Goal: Task Accomplishment & Management: Use online tool/utility

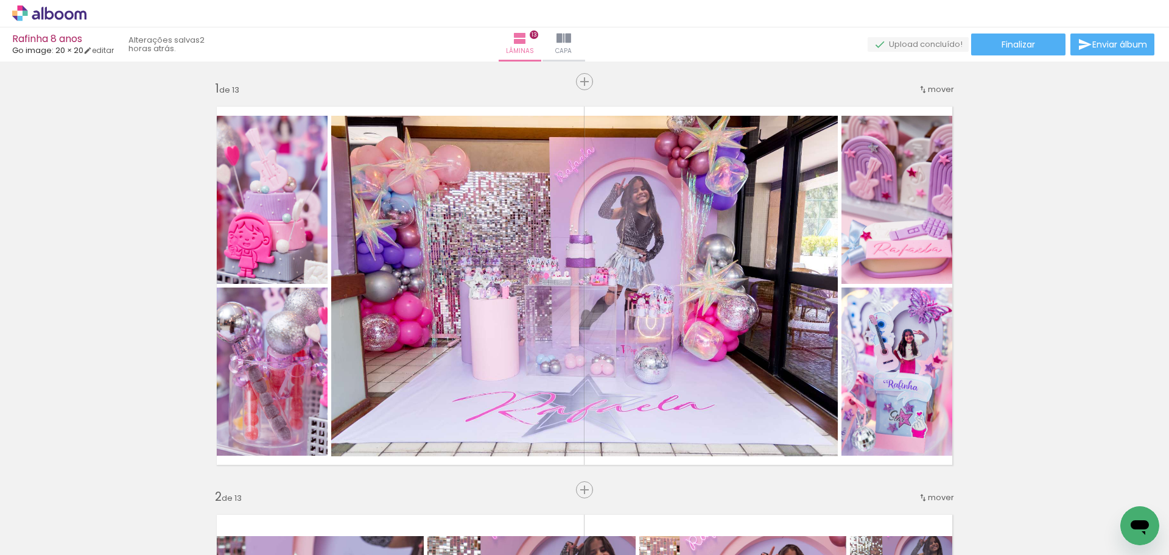
scroll to position [4933, 0]
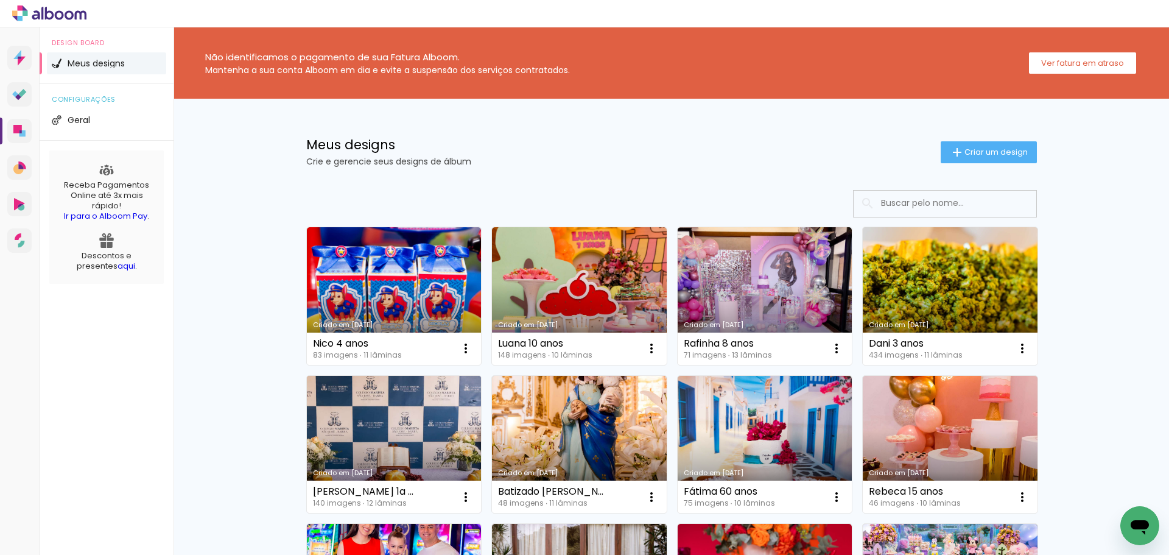
click at [395, 422] on link "Criado em [DATE]" at bounding box center [394, 445] width 175 height 138
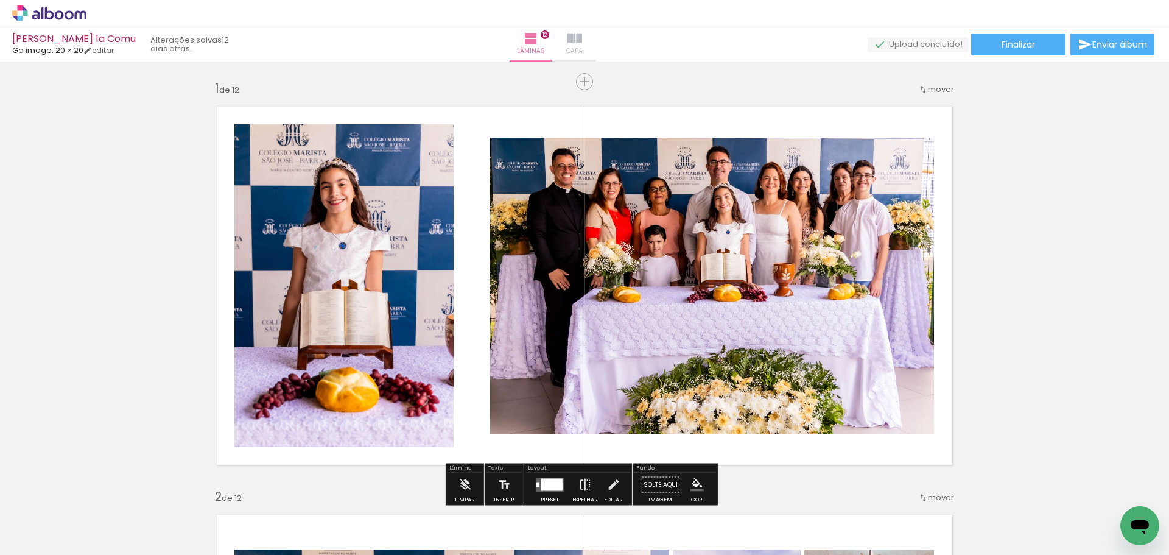
click at [582, 40] on iron-icon at bounding box center [575, 38] width 15 height 15
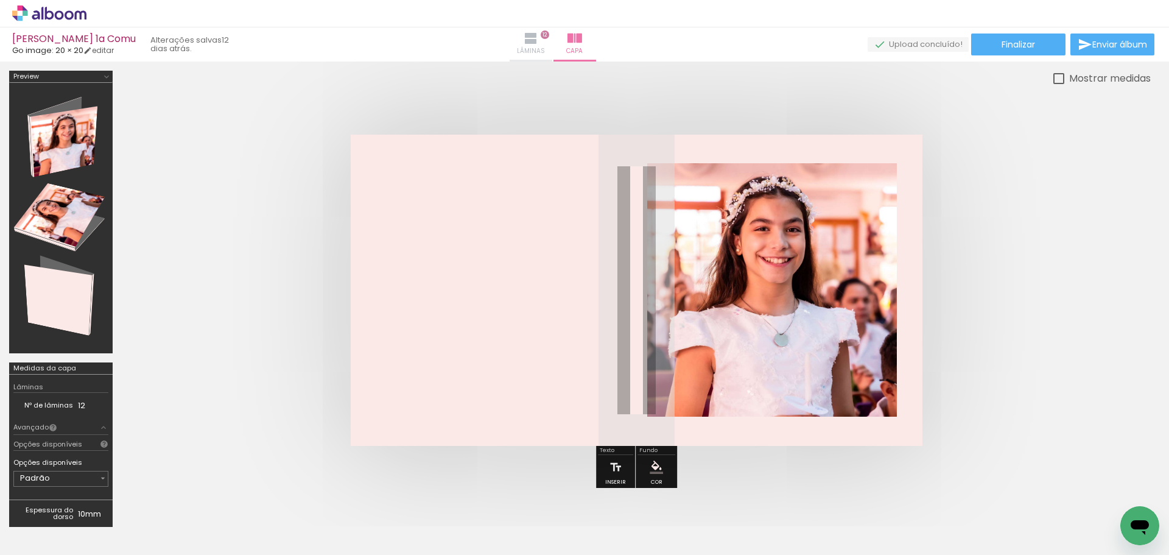
click at [538, 39] on iron-icon at bounding box center [531, 38] width 15 height 15
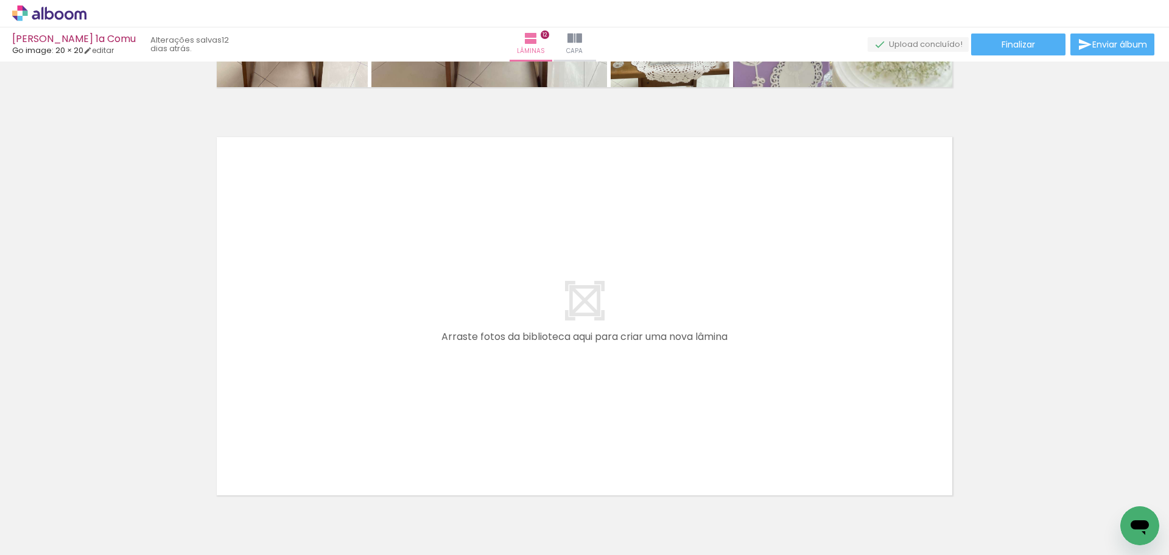
scroll to position [4872, 0]
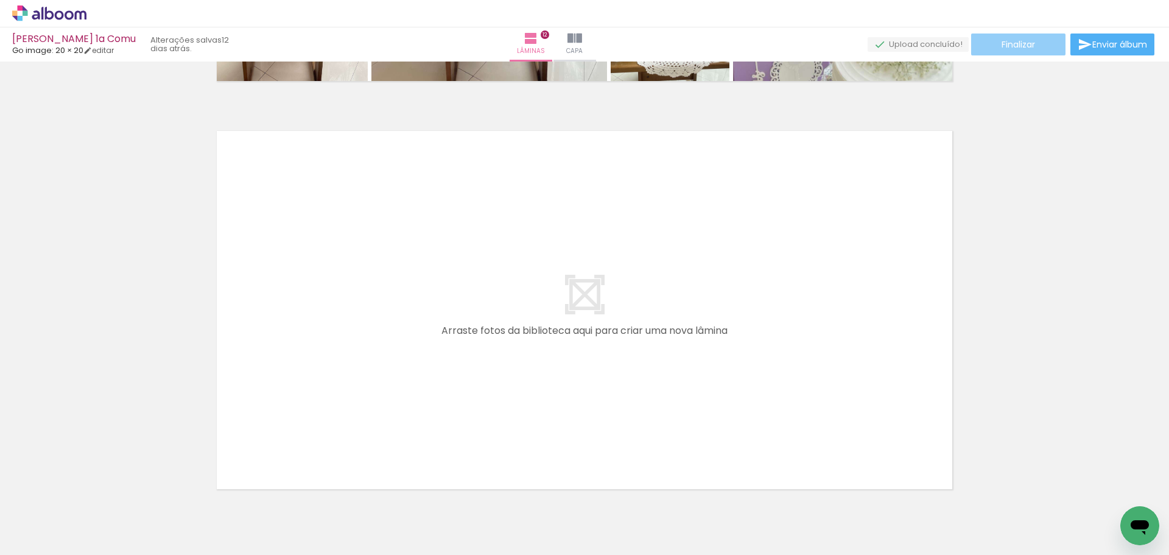
click at [1017, 48] on span "Finalizar" at bounding box center [1018, 44] width 33 height 9
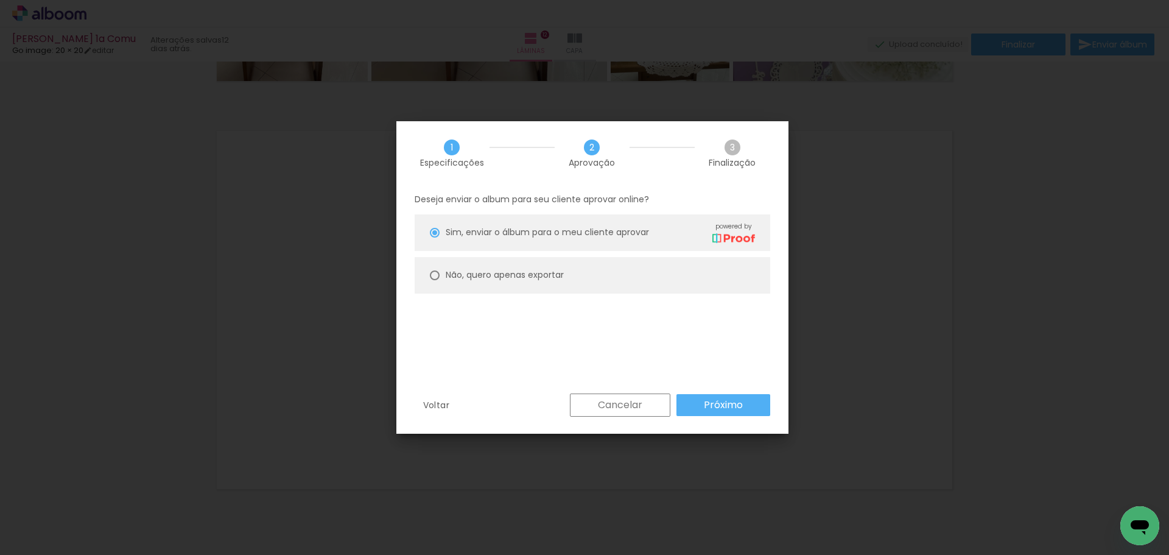
type paper-radio-button "on"
click at [0, 0] on slot "Próximo" at bounding box center [0, 0] width 0 height 0
type input "Alta, 300 DPI"
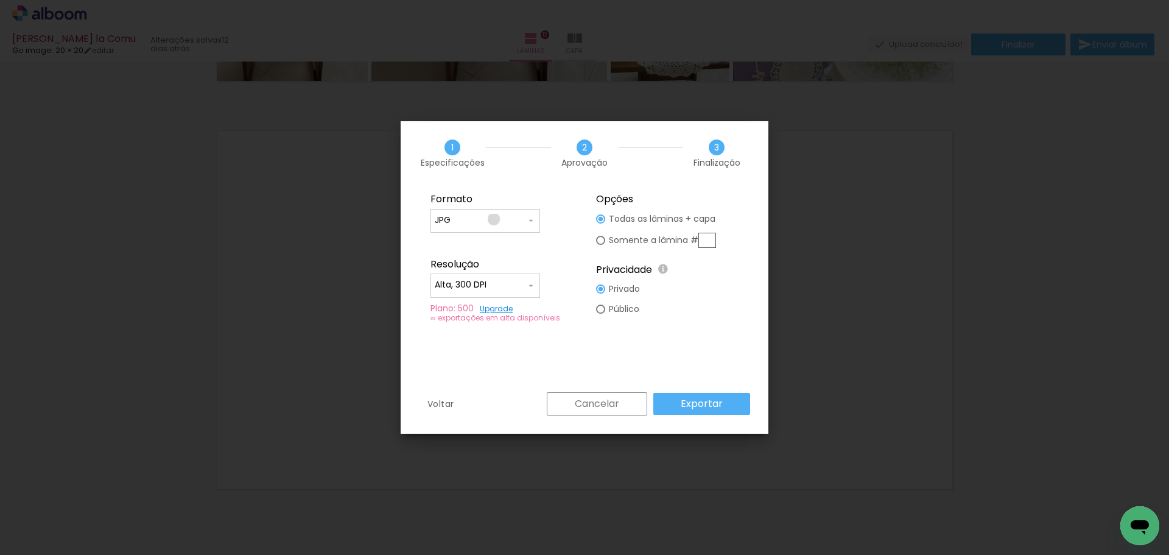
click at [0, 0] on input "JPG" at bounding box center [0, 0] width 0 height 0
click at [0, 0] on paper-item "JPG" at bounding box center [0, 0] width 0 height 0
click at [0, 0] on slot "Exportar" at bounding box center [0, 0] width 0 height 0
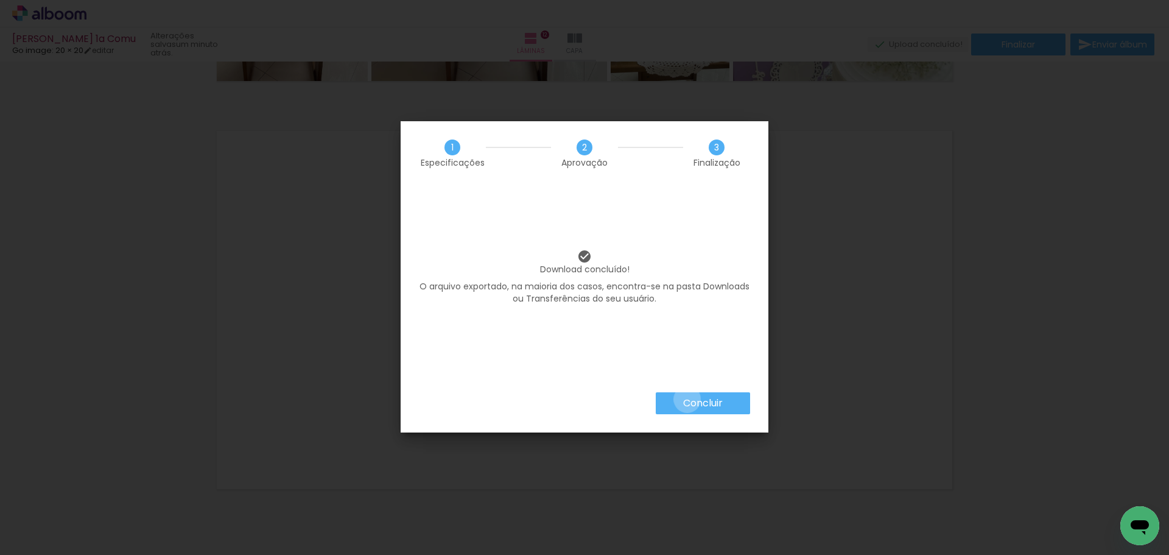
click at [0, 0] on slot "Concluir" at bounding box center [0, 0] width 0 height 0
